Goal: Task Accomplishment & Management: Manage account settings

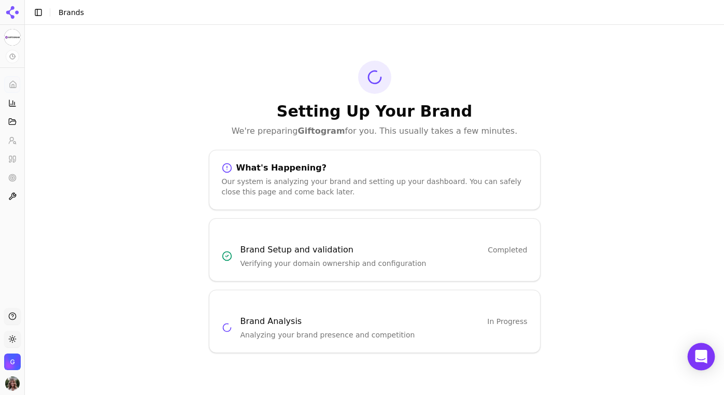
click at [702, 355] on icon "Open Intercom Messenger" at bounding box center [701, 356] width 12 height 13
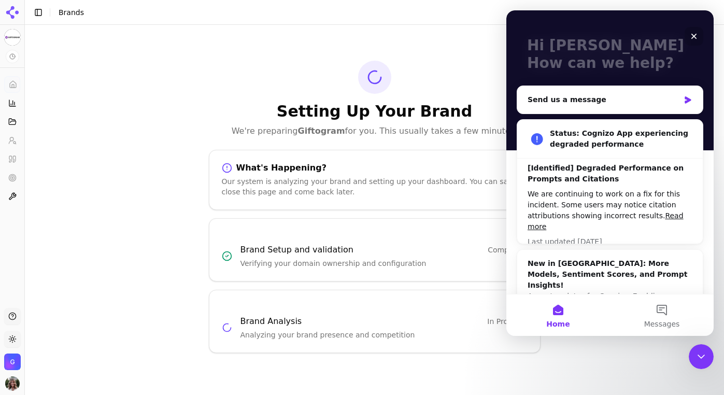
scroll to position [47, 0]
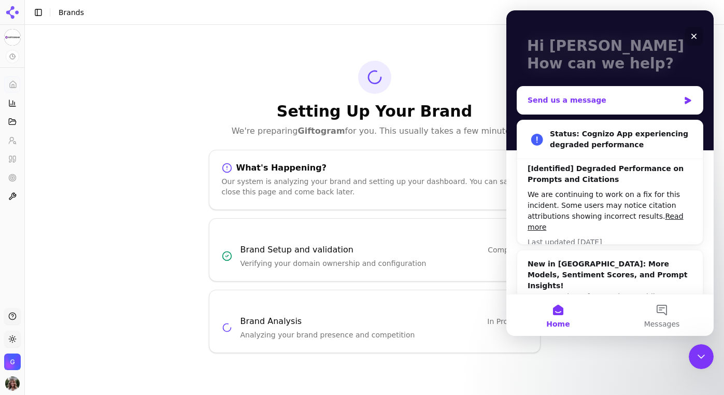
click at [612, 92] on div "Send us a message" at bounding box center [611, 100] width 186 height 27
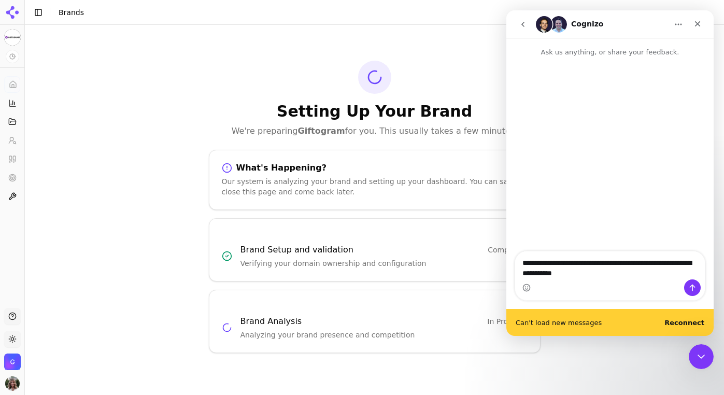
type textarea "**********"
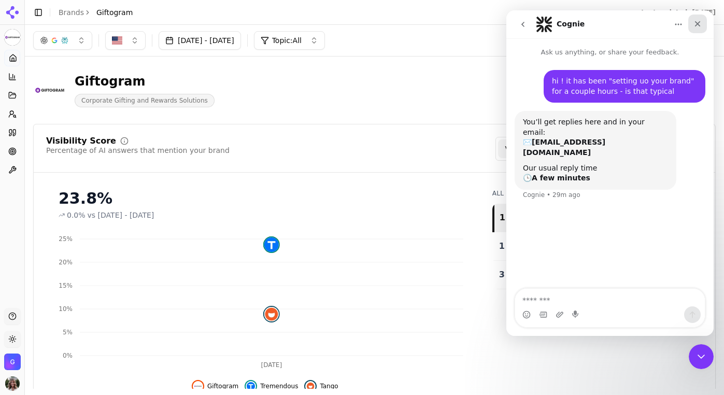
click at [701, 25] on icon "Close" at bounding box center [698, 24] width 8 height 8
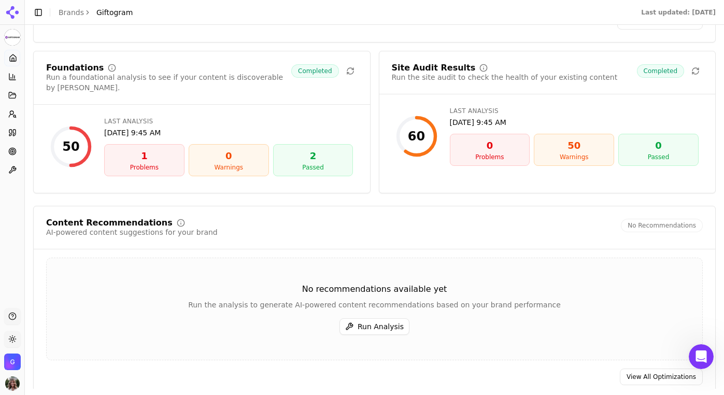
scroll to position [1377, 0]
click at [585, 151] on div "50" at bounding box center [574, 145] width 71 height 15
click at [579, 152] on div "50" at bounding box center [574, 145] width 71 height 15
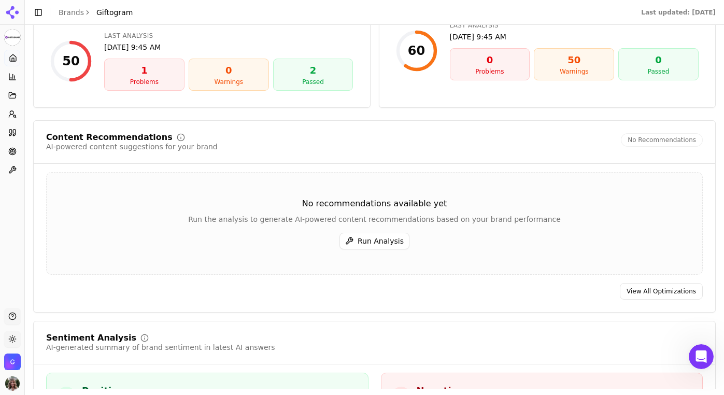
scroll to position [1483, 0]
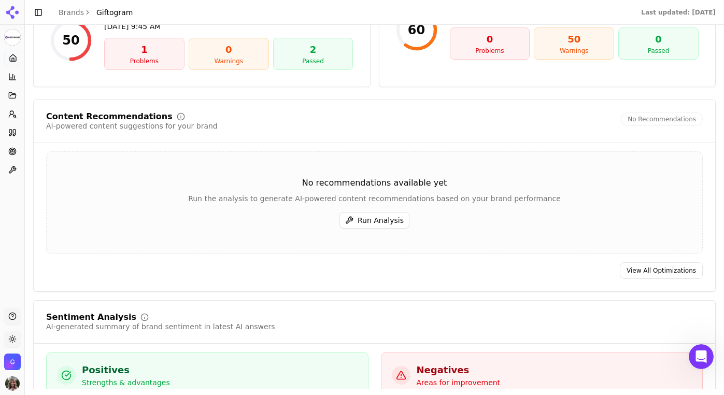
click at [381, 218] on button "Run Analysis" at bounding box center [375, 220] width 70 height 17
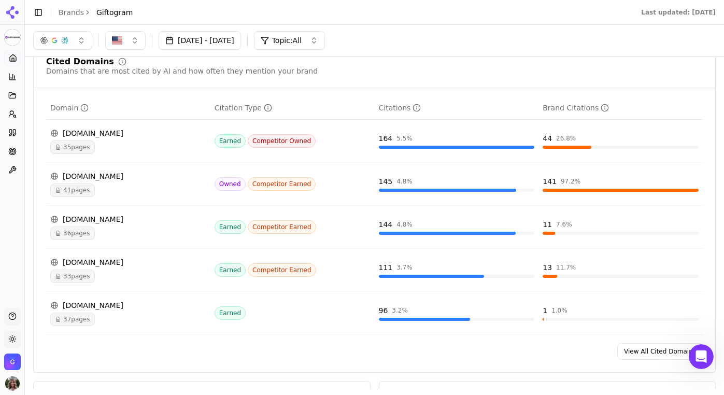
scroll to position [1047, 0]
click at [12, 51] on link "Home" at bounding box center [12, 58] width 16 height 17
click at [13, 54] on icon at bounding box center [13, 58] width 8 height 8
click at [15, 63] on link "Home" at bounding box center [12, 58] width 16 height 17
click at [14, 57] on icon at bounding box center [13, 58] width 8 height 8
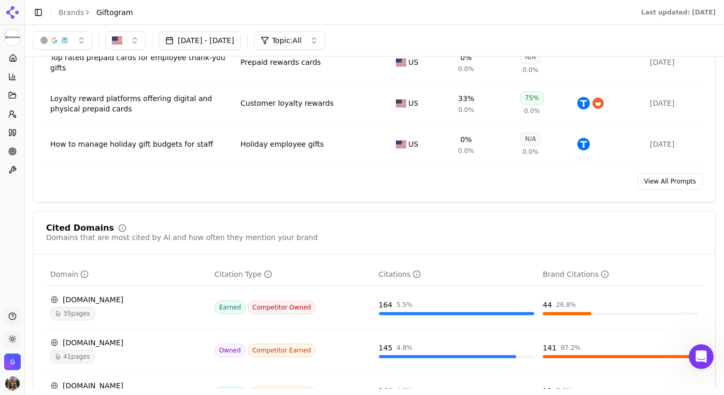
scroll to position [784, 0]
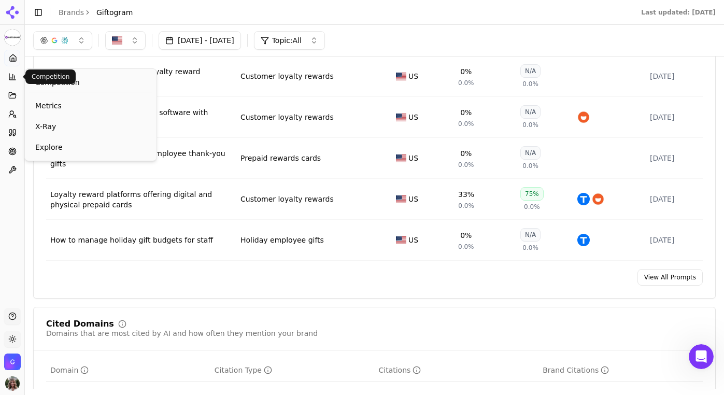
click at [8, 78] on icon at bounding box center [12, 77] width 8 height 8
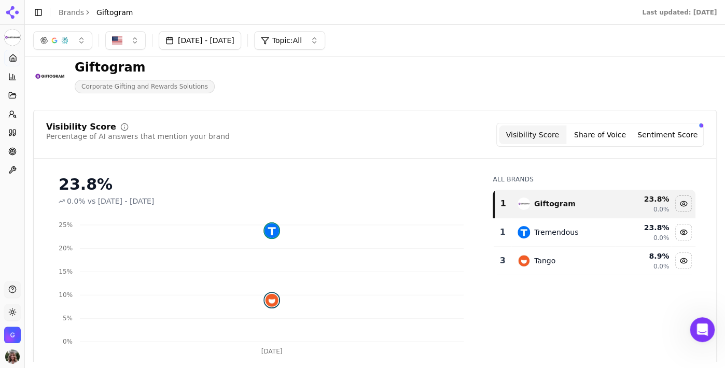
scroll to position [0, 0]
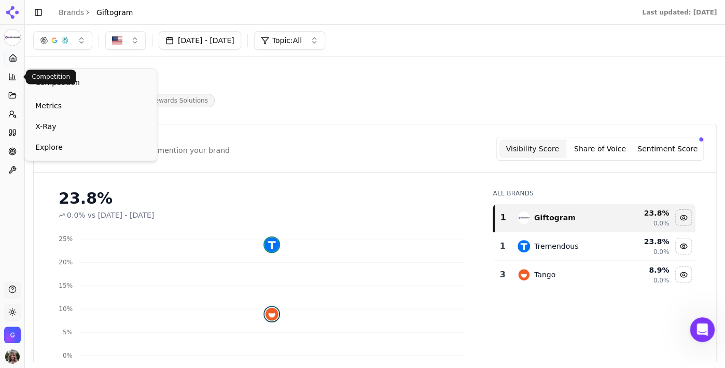
click at [325, 43] on button "Topic: All" at bounding box center [289, 40] width 71 height 19
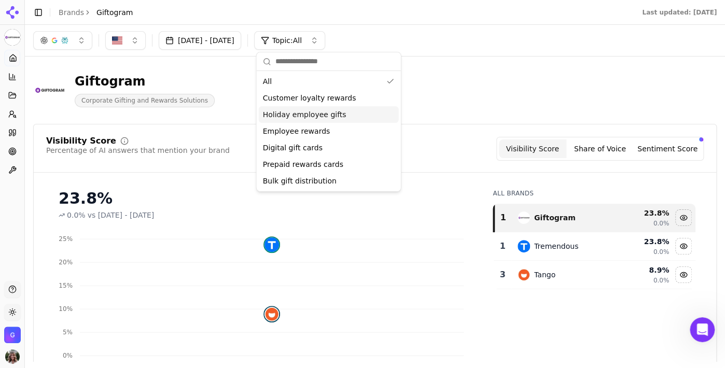
click at [450, 79] on div "Giftogram Corporate Gifting and Rewards Solutions" at bounding box center [265, 90] width 465 height 34
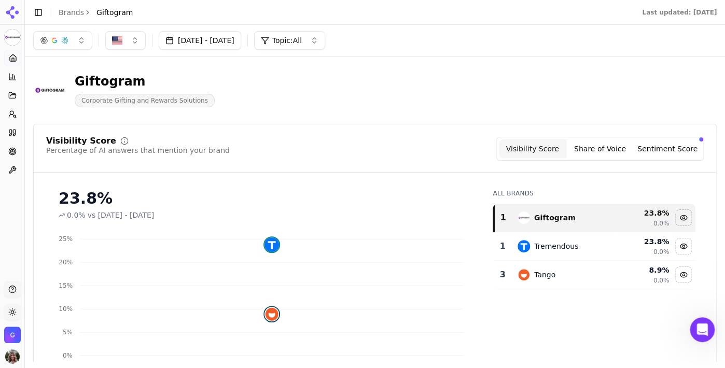
drag, startPoint x: 622, startPoint y: 366, endPoint x: 627, endPoint y: 380, distance: 14.9
click at [627, 368] on html "Giftogram Platform Home Competition Topics Prompts Citations Optimize Toolbox S…" at bounding box center [362, 184] width 725 height 368
click at [613, 146] on button "Share of Voice" at bounding box center [599, 149] width 67 height 19
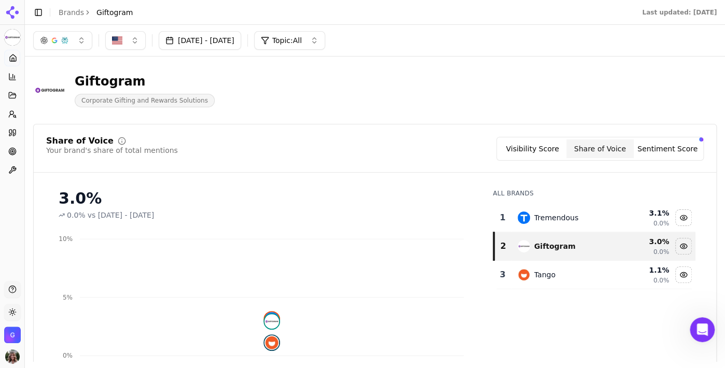
click at [677, 152] on button "Sentiment Score" at bounding box center [667, 149] width 67 height 19
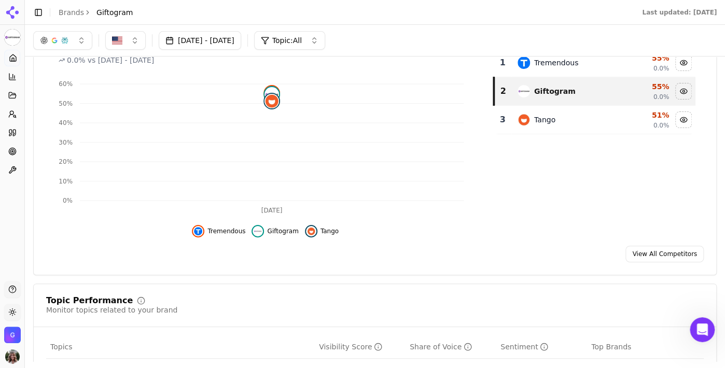
scroll to position [22, 0]
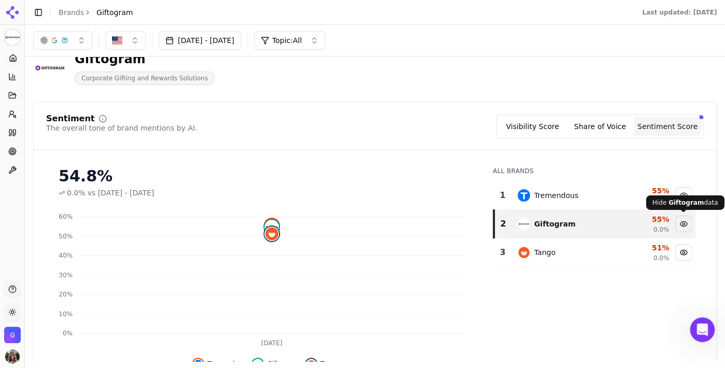
click at [685, 221] on div "Hide giftogram data" at bounding box center [684, 224] width 16 height 16
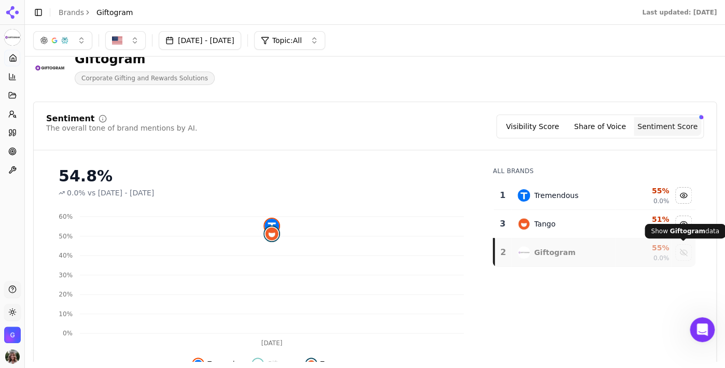
click at [686, 254] on div "Show giftogram data" at bounding box center [684, 253] width 16 height 16
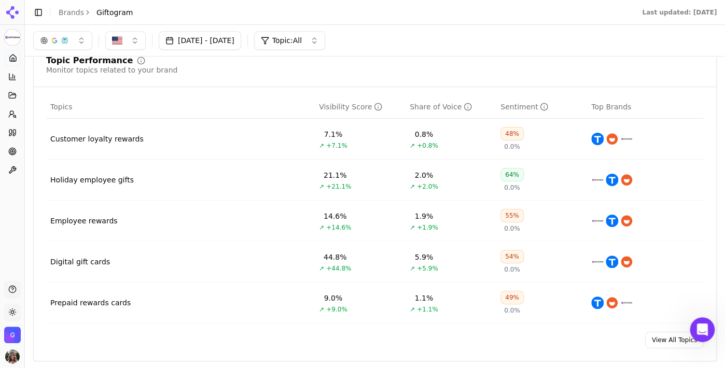
scroll to position [315, 0]
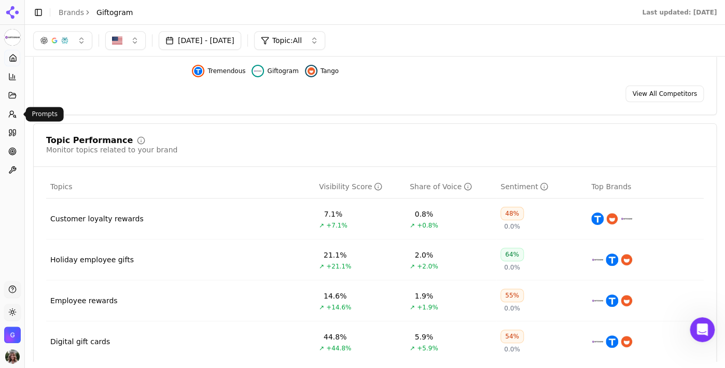
click at [12, 113] on icon at bounding box center [12, 114] width 8 height 8
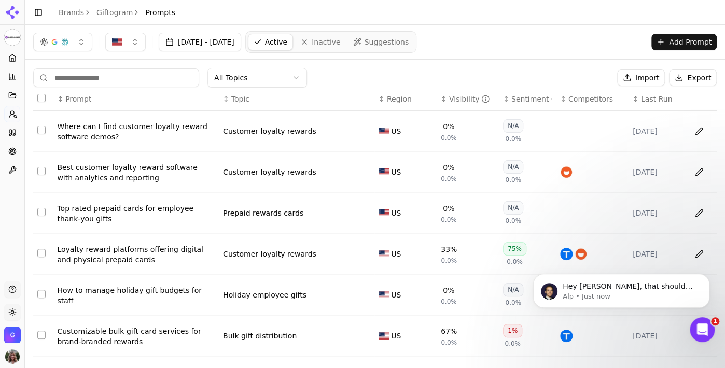
scroll to position [24, 0]
click at [13, 132] on icon at bounding box center [12, 133] width 8 height 8
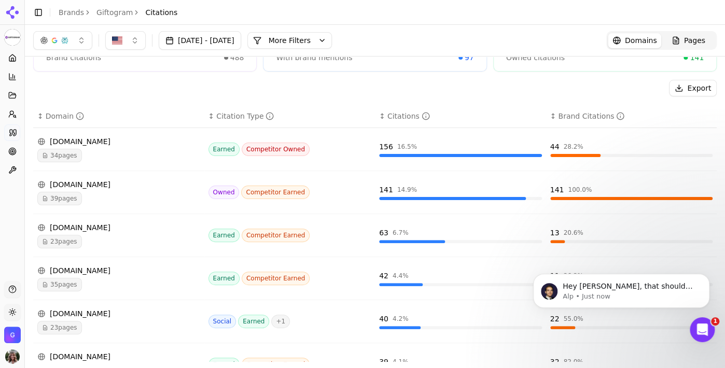
scroll to position [91, 0]
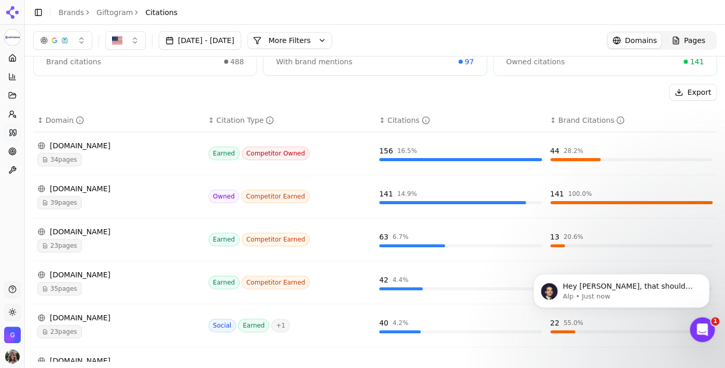
click at [125, 191] on div "giftogram.com" at bounding box center [118, 189] width 163 height 10
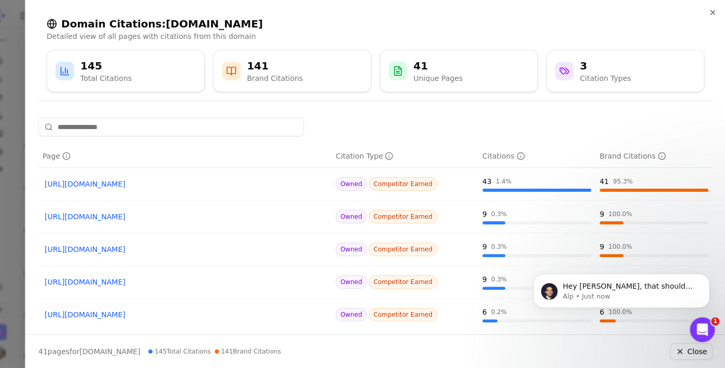
scroll to position [12, 0]
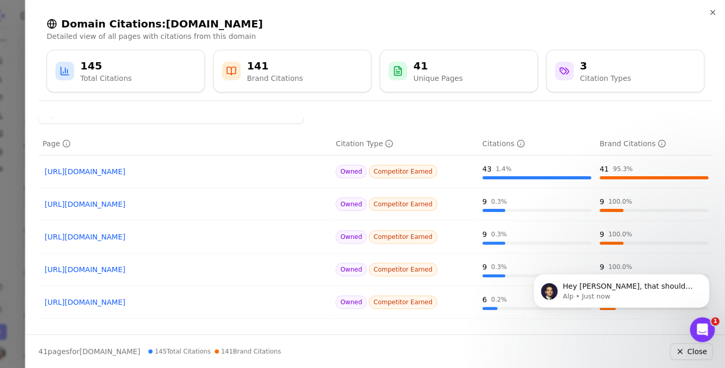
click at [15, 108] on div at bounding box center [362, 184] width 725 height 368
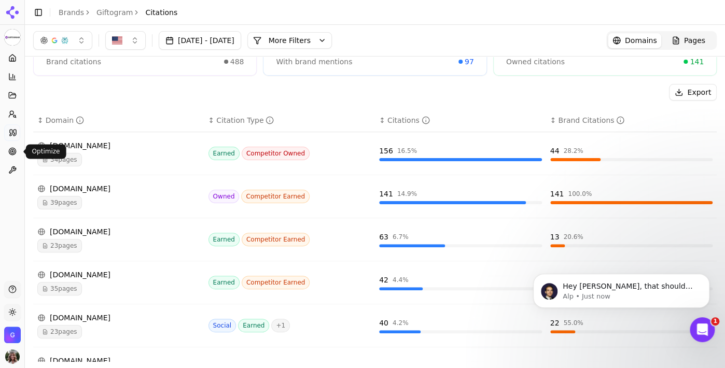
click at [12, 152] on circle at bounding box center [13, 152] width 2 height 2
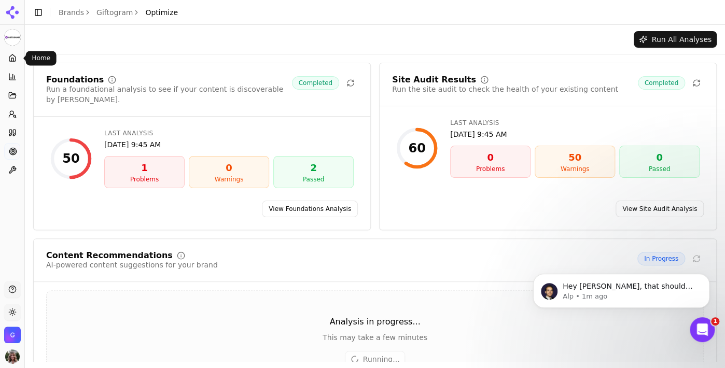
click at [16, 55] on icon at bounding box center [12, 58] width 8 height 8
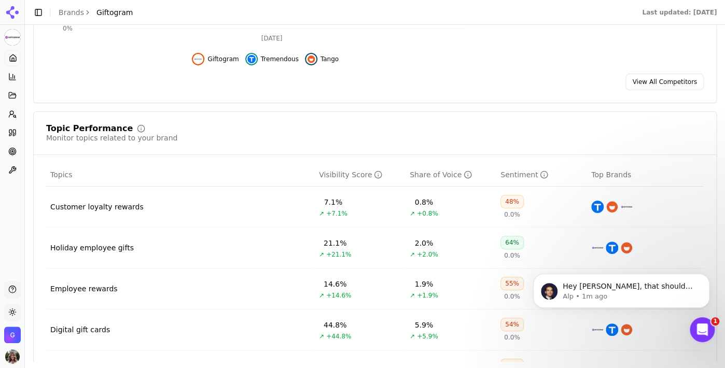
scroll to position [441, 0]
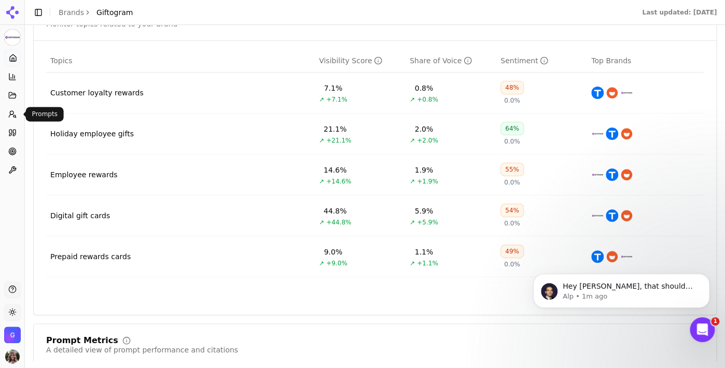
click at [11, 111] on circle at bounding box center [12, 113] width 4 height 4
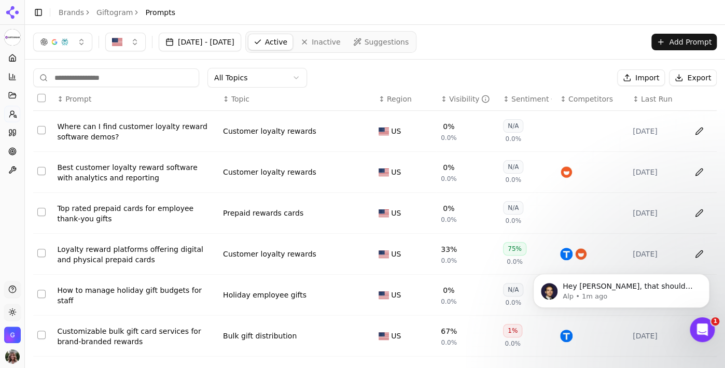
click at [280, 80] on html "Giftogram Platform Home Competition Topics Prompts Citations Optimize Toolbox S…" at bounding box center [362, 184] width 725 height 368
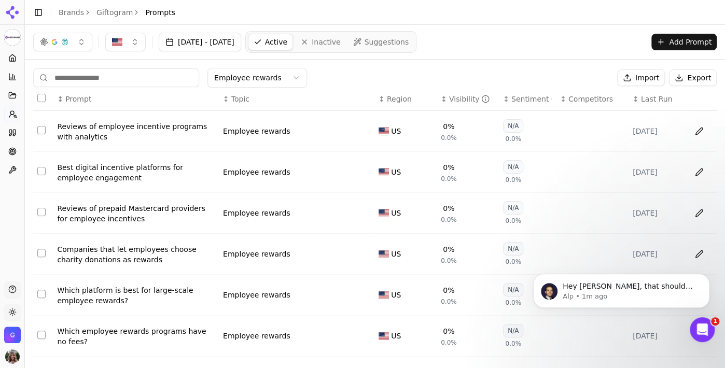
click at [283, 78] on html "Giftogram Platform Home Competition Topics Prompts Citations Optimize Toolbox S…" at bounding box center [362, 184] width 725 height 368
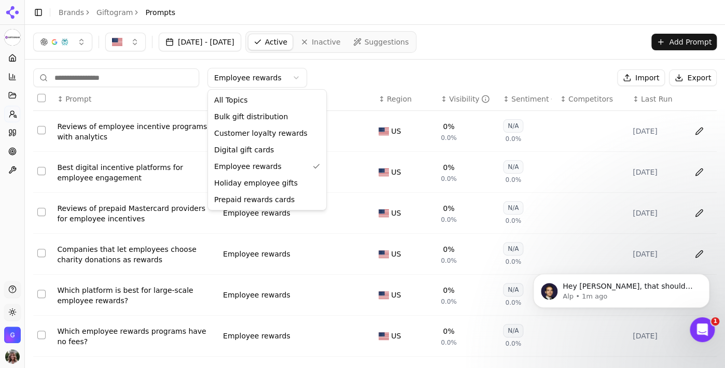
click at [355, 85] on html "Giftogram Platform Home Competition Topics Prompts Citations Optimize Toolbox S…" at bounding box center [362, 184] width 725 height 368
click at [262, 80] on html "Giftogram Platform Home Competition Topics Prompts Citations Optimize Toolbox S…" at bounding box center [362, 184] width 725 height 368
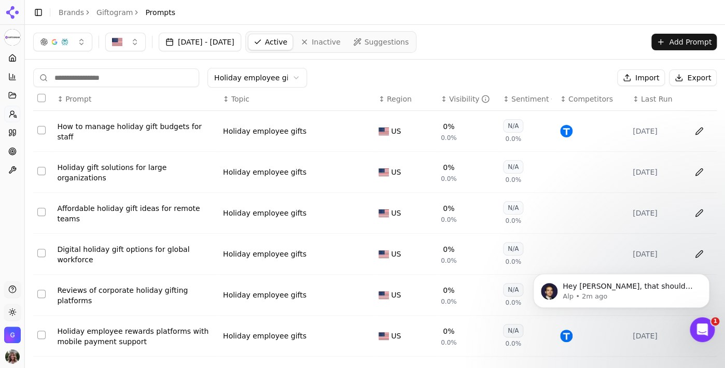
scroll to position [192, 0]
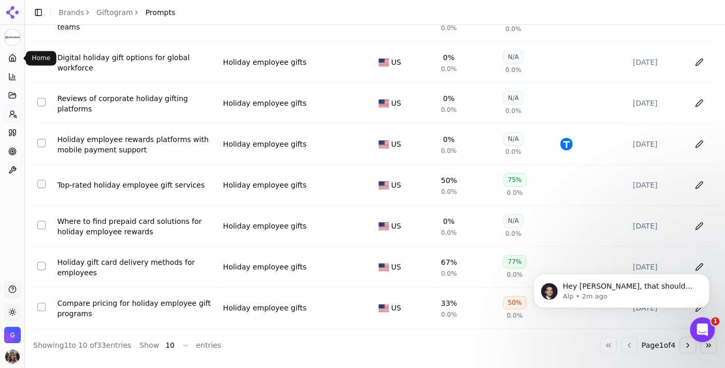
click at [15, 54] on icon at bounding box center [12, 58] width 8 height 8
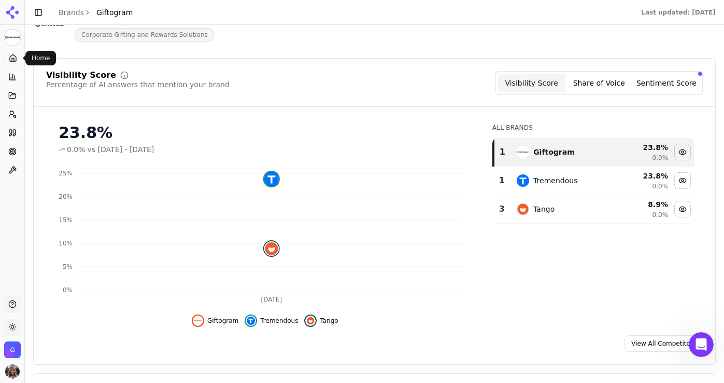
scroll to position [68, 0]
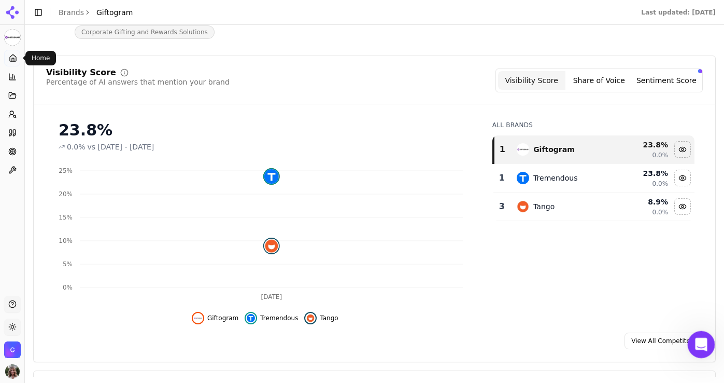
click at [696, 342] on icon "Open Intercom Messenger" at bounding box center [700, 342] width 17 height 17
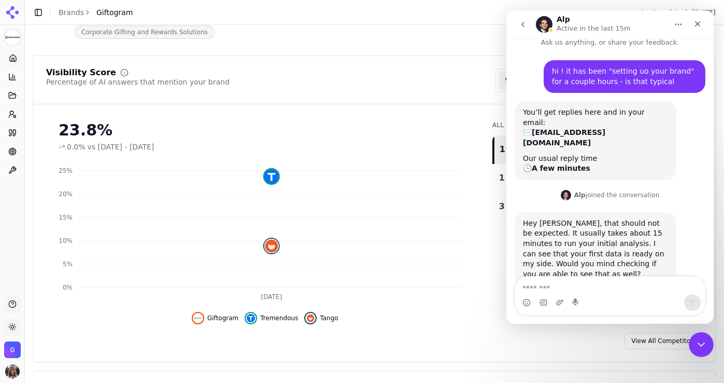
scroll to position [10, 0]
click at [622, 289] on textarea "Message…" at bounding box center [610, 285] width 190 height 18
click at [616, 289] on textarea "Message…" at bounding box center [610, 285] width 190 height 18
type textarea "**********"
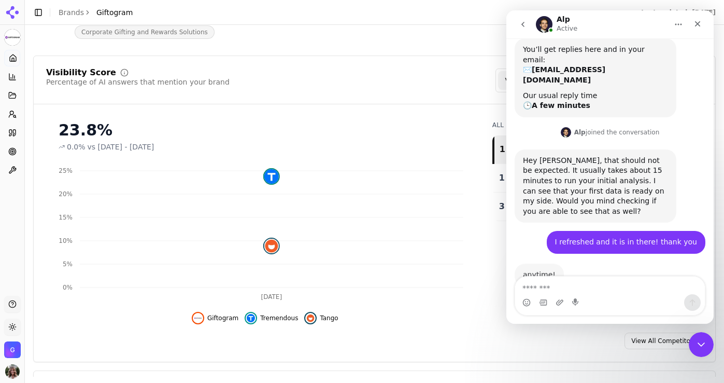
scroll to position [72, 0]
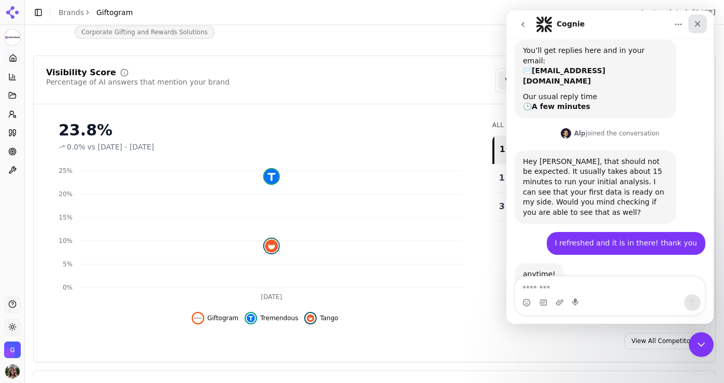
click at [700, 25] on icon "Close" at bounding box center [698, 24] width 8 height 8
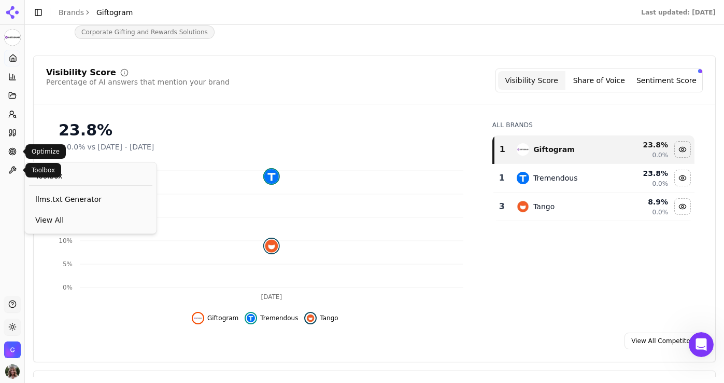
click at [15, 149] on icon at bounding box center [12, 151] width 8 height 8
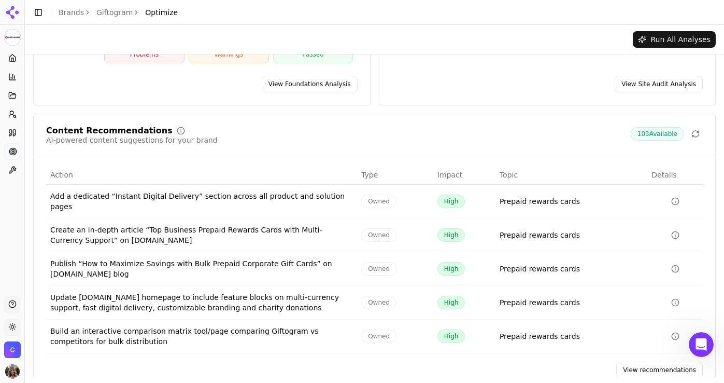
scroll to position [130, 0]
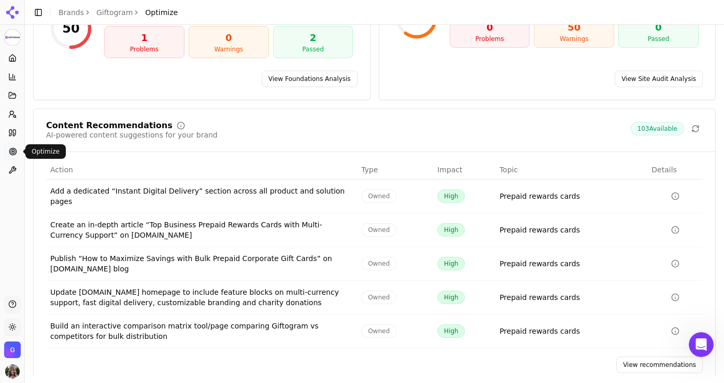
click at [19, 58] on body "Giftogram Platform Home Competition Topics Prompts Citations Optimize Toolbox S…" at bounding box center [362, 191] width 724 height 383
click at [658, 356] on link "View recommendations" at bounding box center [660, 364] width 87 height 17
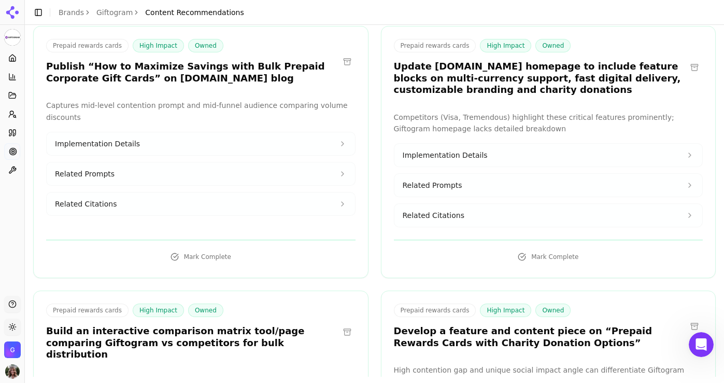
scroll to position [384, 0]
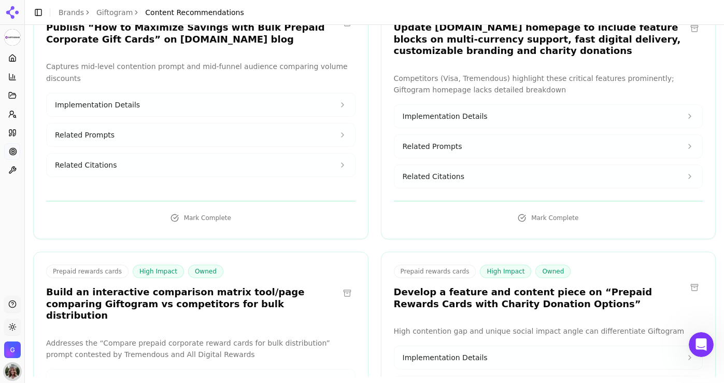
click at [16, 367] on img "Open user button" at bounding box center [12, 371] width 15 height 15
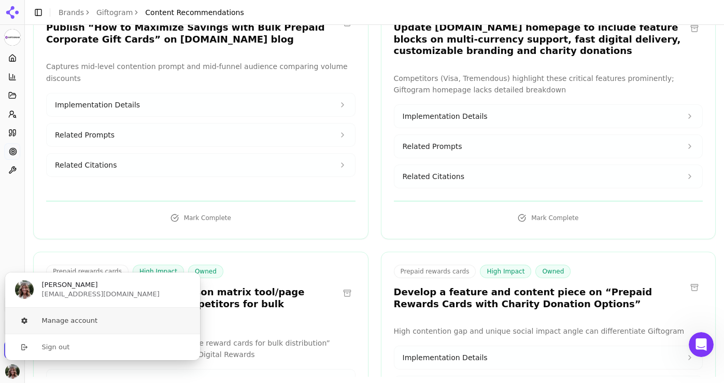
click at [63, 323] on button "Manage account" at bounding box center [103, 321] width 196 height 26
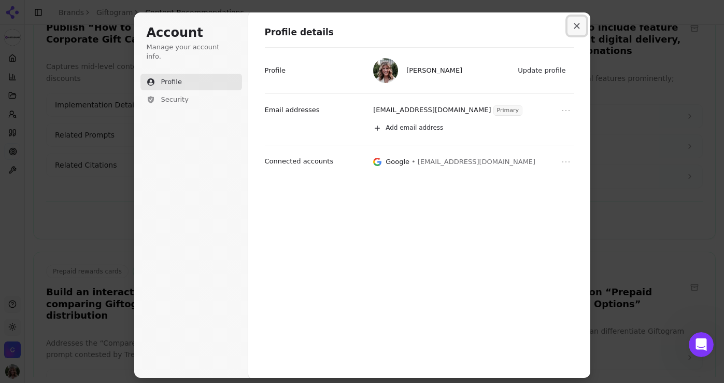
click at [573, 25] on button "Close modal" at bounding box center [577, 26] width 19 height 19
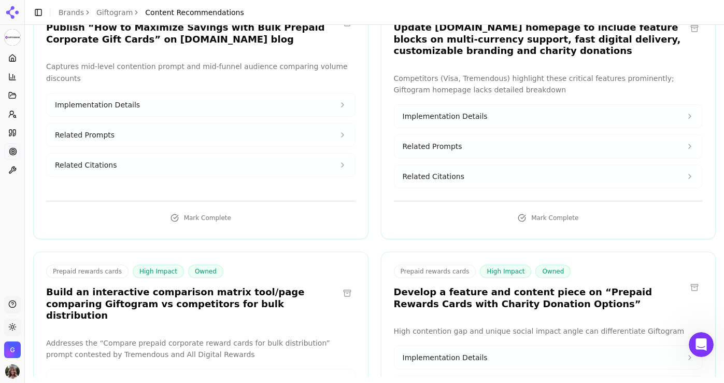
click at [13, 347] on img "Open organization switcher" at bounding box center [12, 349] width 17 height 17
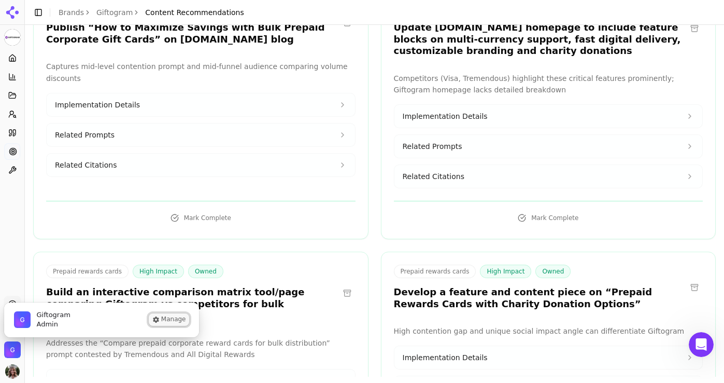
click at [161, 319] on button "Manage" at bounding box center [169, 319] width 40 height 12
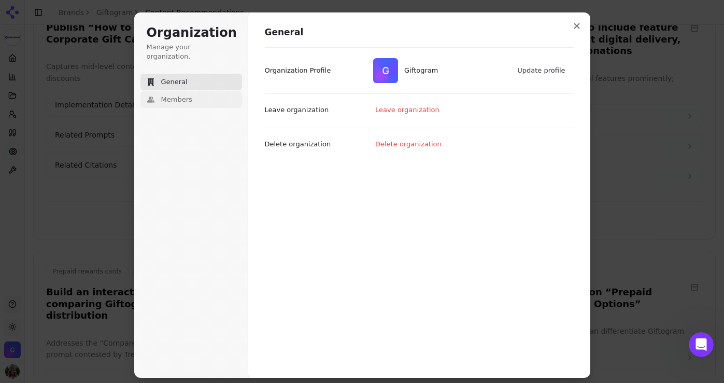
click at [177, 95] on button "Members" at bounding box center [192, 99] width 102 height 17
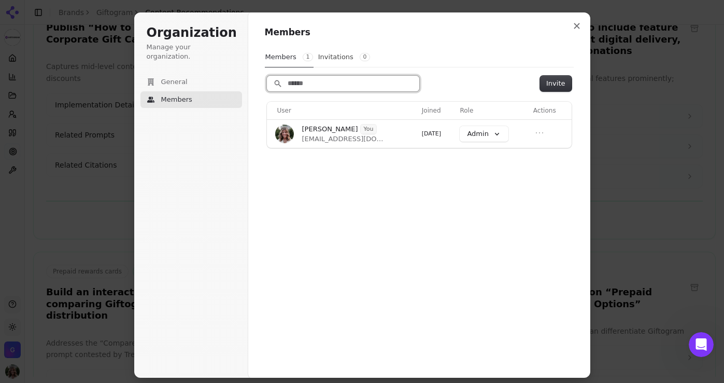
click at [321, 83] on input "Search" at bounding box center [343, 84] width 152 height 16
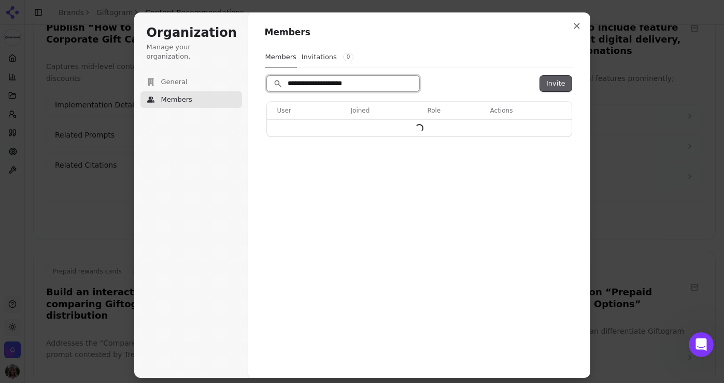
type input "**********"
click at [561, 81] on button "Invite" at bounding box center [555, 84] width 31 height 16
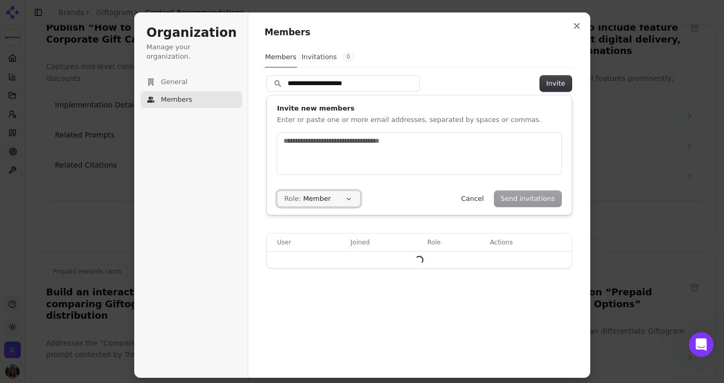
click at [330, 191] on button "Role: Member" at bounding box center [318, 199] width 83 height 16
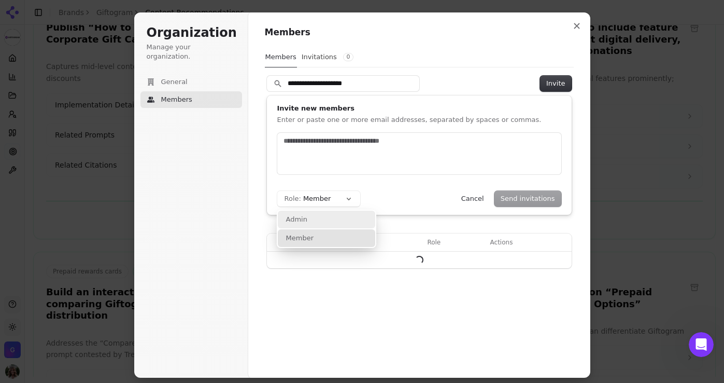
click at [311, 218] on div "Admin" at bounding box center [326, 220] width 97 height 18
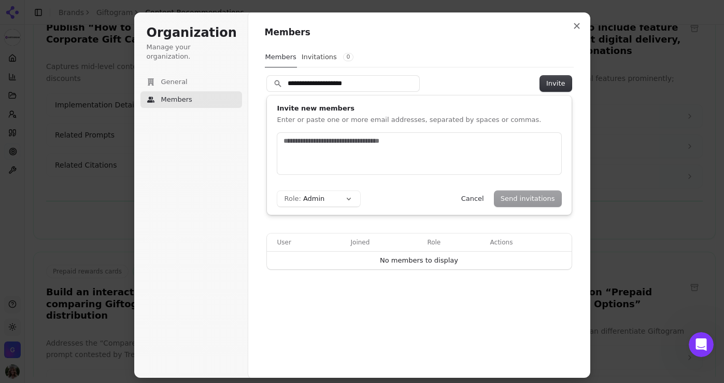
click at [519, 195] on div "Send invitations Cancel" at bounding box center [508, 199] width 106 height 16
click at [523, 200] on div "Send invitations Cancel" at bounding box center [508, 199] width 106 height 16
click at [395, 150] on div at bounding box center [419, 153] width 284 height 41
drag, startPoint x: 372, startPoint y: 86, endPoint x: 274, endPoint y: 85, distance: 98.5
click at [274, 85] on input "**********" at bounding box center [343, 84] width 152 height 16
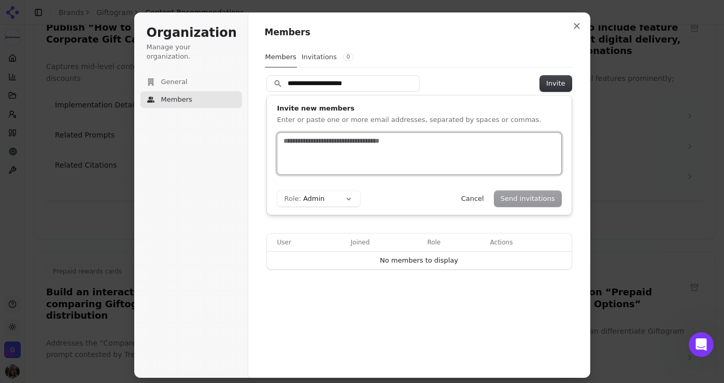
click at [297, 142] on input "text" at bounding box center [420, 141] width 276 height 10
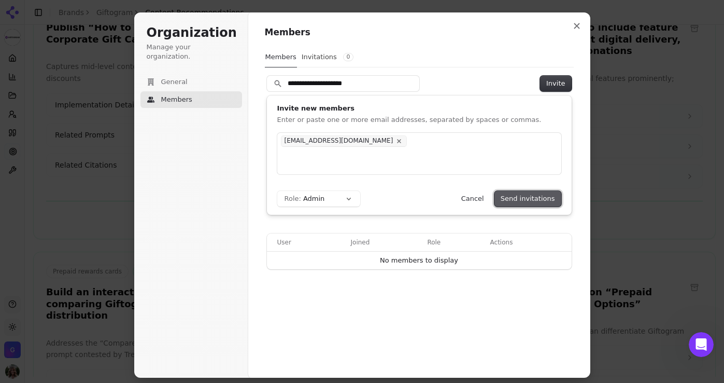
click at [515, 193] on button "Send invitations" at bounding box center [528, 199] width 67 height 16
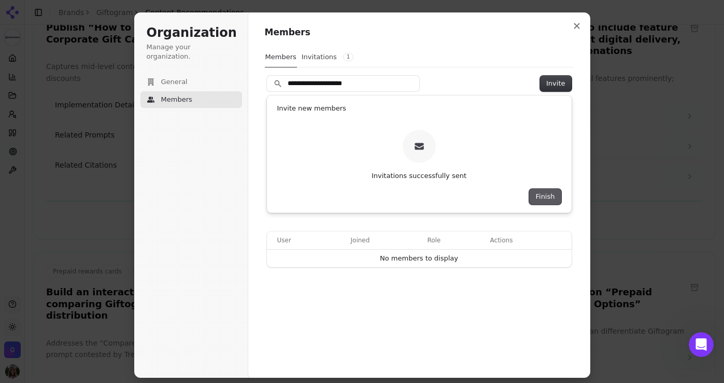
click at [556, 197] on button "Finish" at bounding box center [545, 197] width 32 height 16
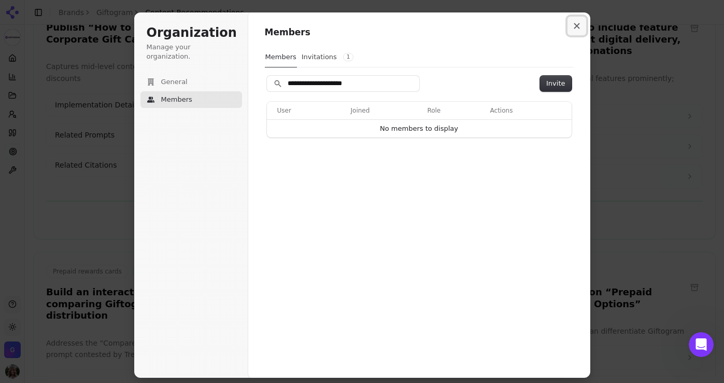
click at [578, 30] on button "Close modal" at bounding box center [577, 26] width 19 height 19
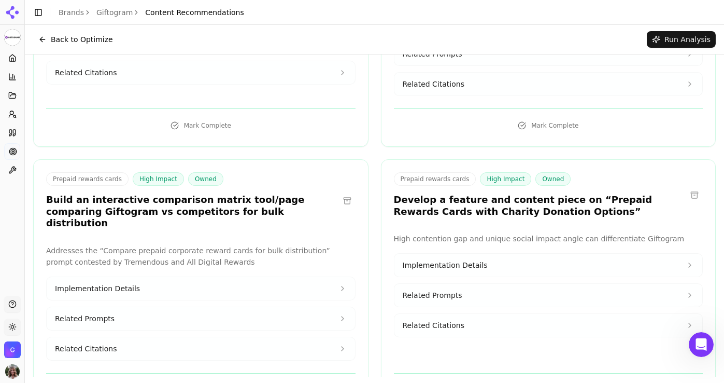
scroll to position [312, 0]
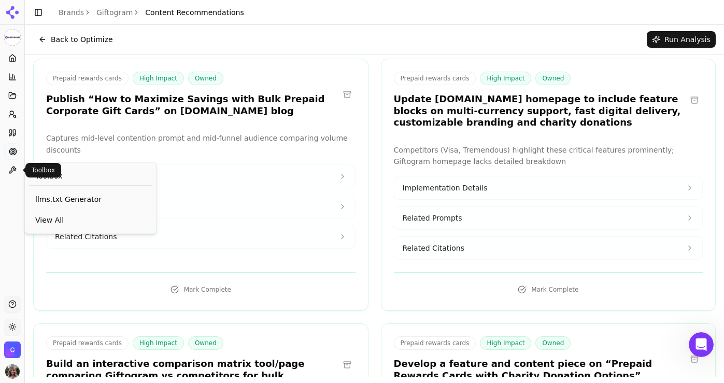
click at [16, 172] on icon at bounding box center [12, 170] width 8 height 8
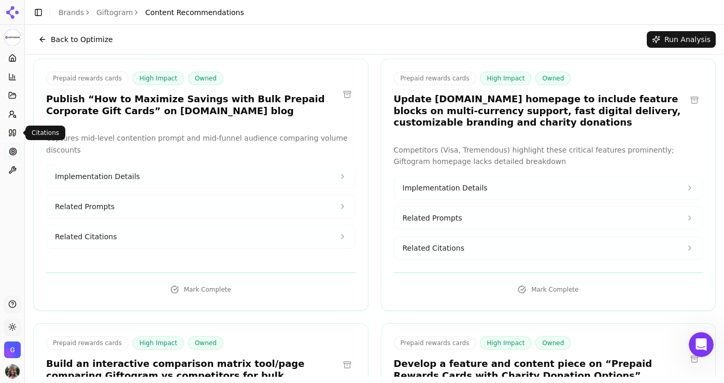
click at [16, 130] on icon at bounding box center [14, 133] width 3 height 6
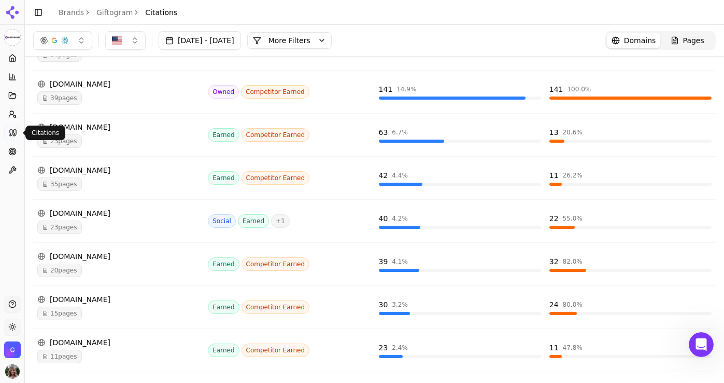
scroll to position [173, 0]
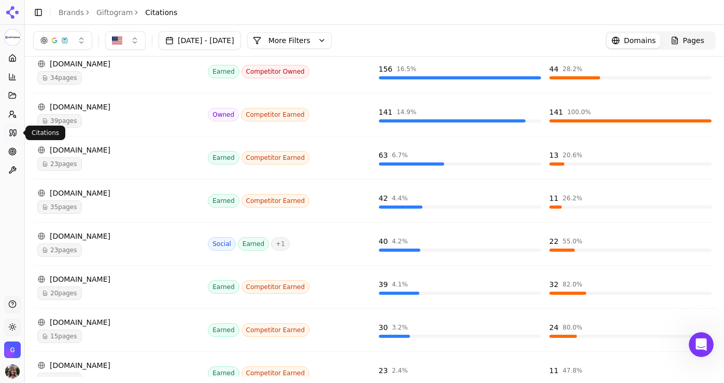
click at [67, 249] on span "23 pages" at bounding box center [59, 249] width 45 height 13
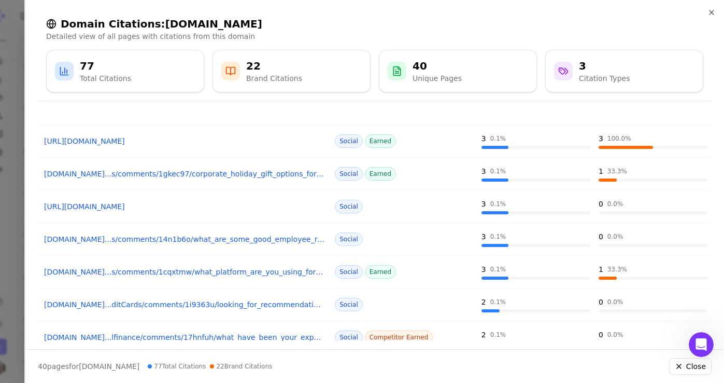
scroll to position [187, 0]
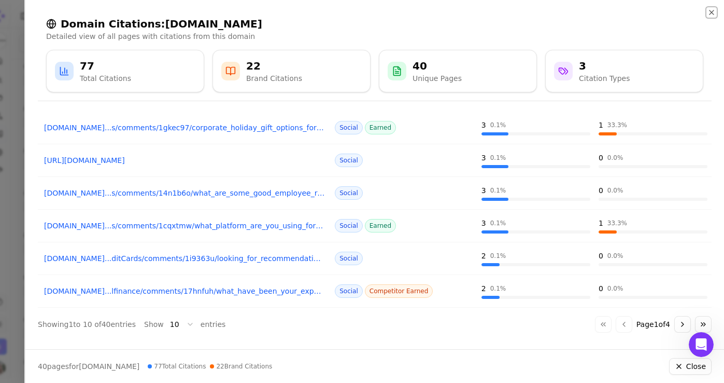
click at [711, 13] on icon "button" at bounding box center [712, 12] width 8 height 8
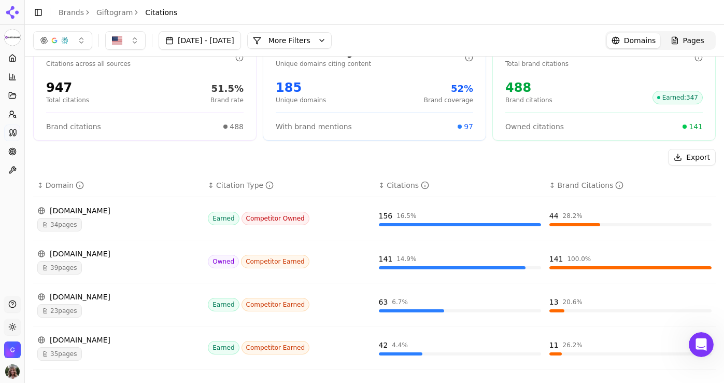
scroll to position [19, 0]
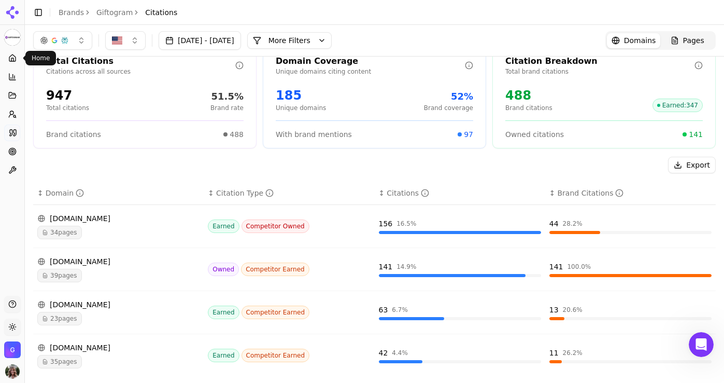
click at [16, 52] on link "Home" at bounding box center [12, 58] width 16 height 17
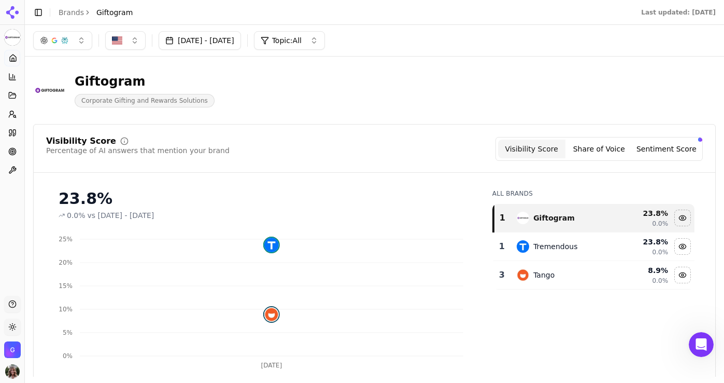
click at [241, 44] on button "Aug 13, 2025 - Sep 12, 2025" at bounding box center [200, 40] width 82 height 19
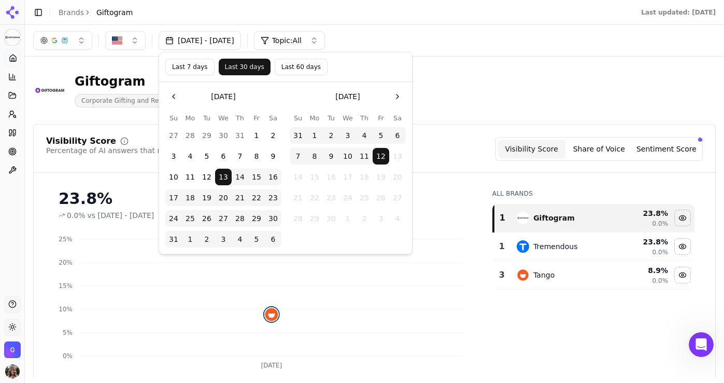
click at [284, 65] on button "Last 60 days" at bounding box center [301, 67] width 53 height 17
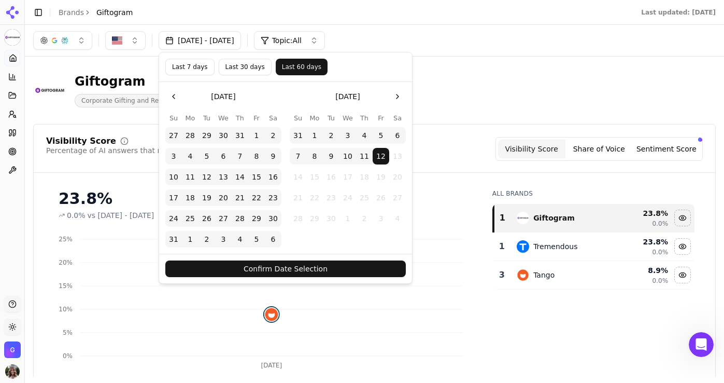
click at [296, 268] on button "Confirm Date Selection" at bounding box center [285, 268] width 241 height 17
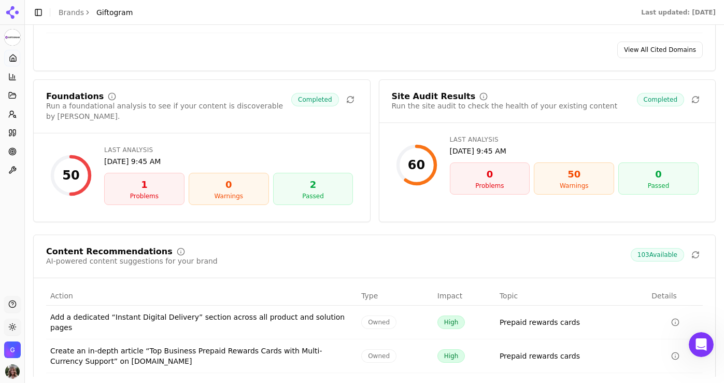
scroll to position [1354, 0]
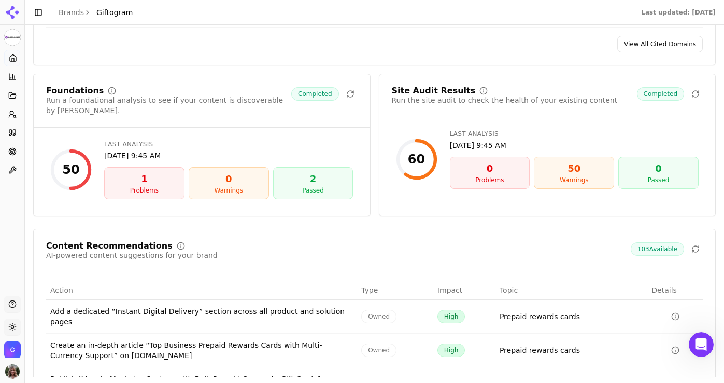
click at [595, 179] on div "Warnings" at bounding box center [574, 180] width 71 height 8
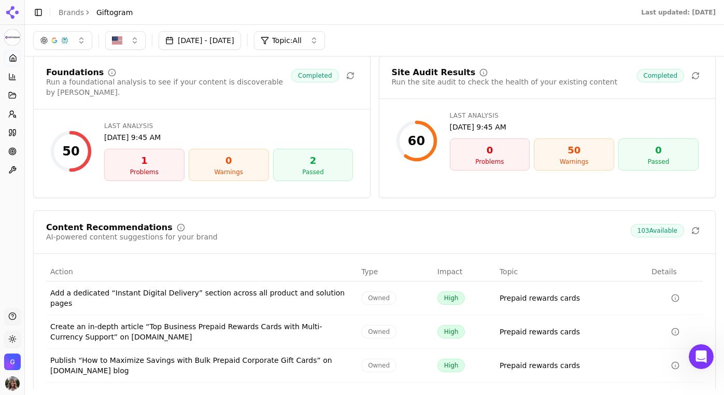
scroll to position [1372, 0]
